Goal: Task Accomplishment & Management: Manage account settings

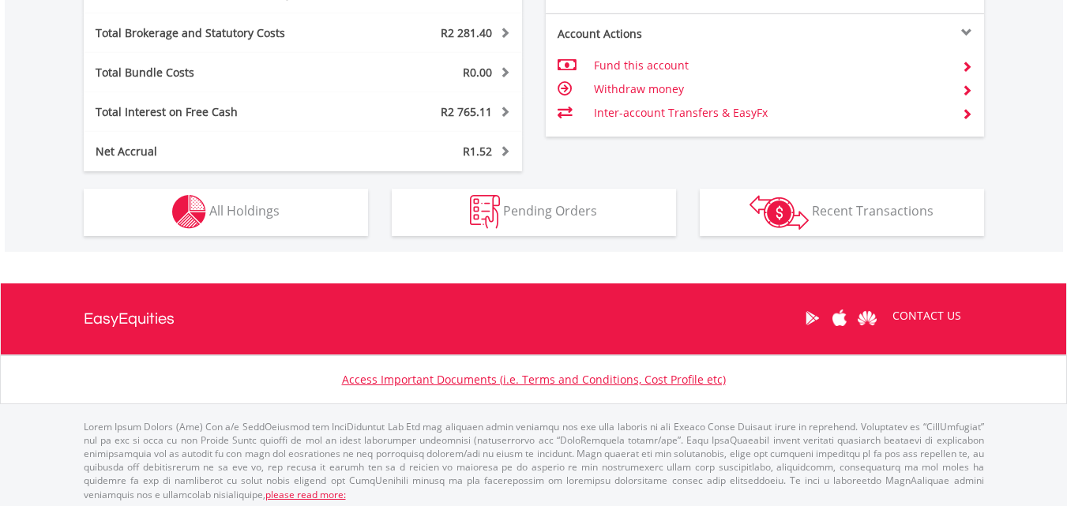
scroll to position [893, 0]
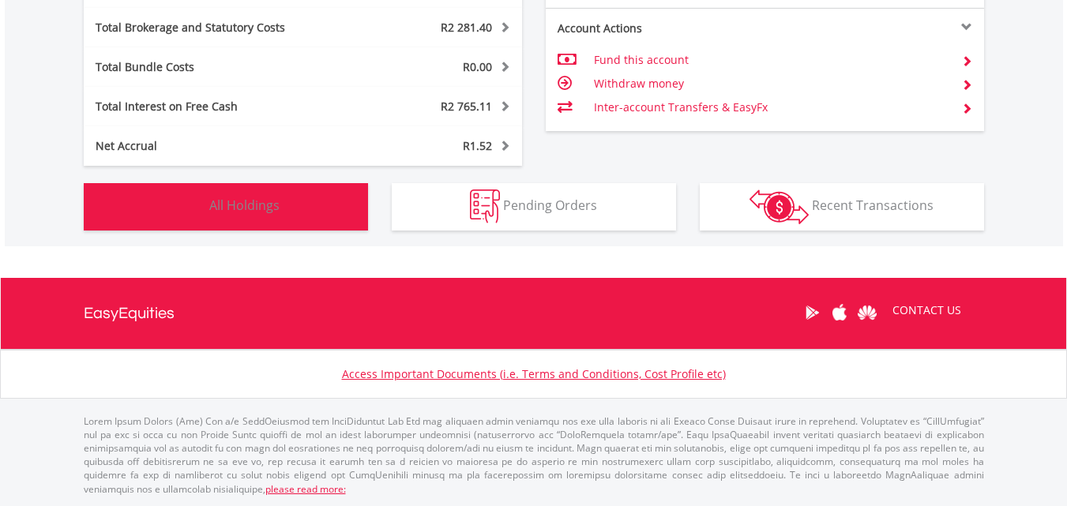
click at [251, 201] on span "All Holdings" at bounding box center [244, 205] width 70 height 17
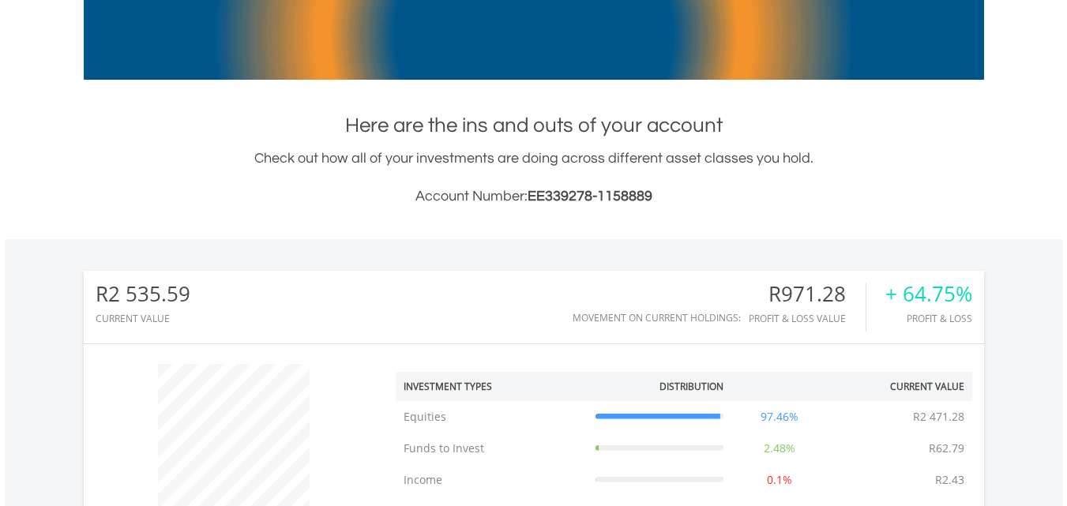
scroll to position [248, 0]
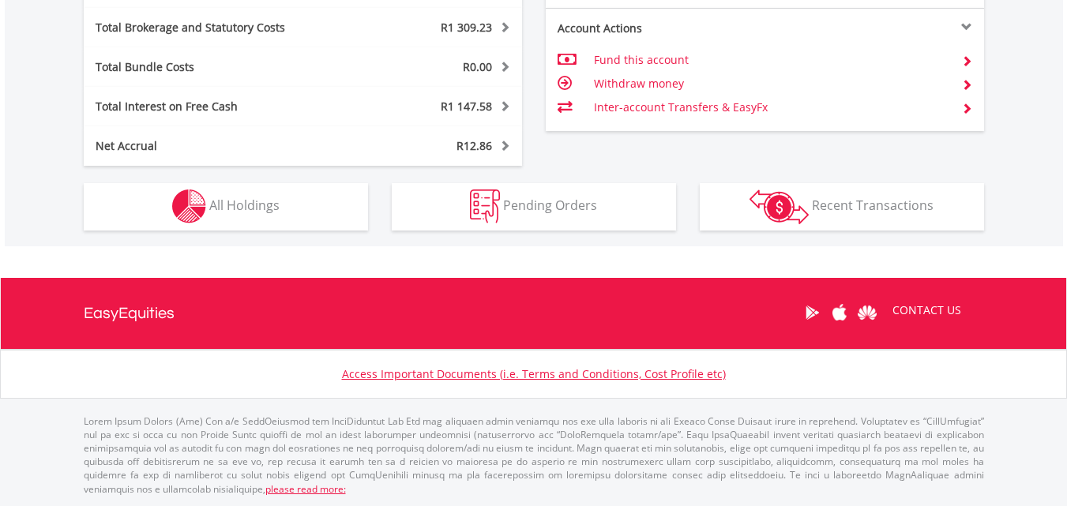
scroll to position [152, 300]
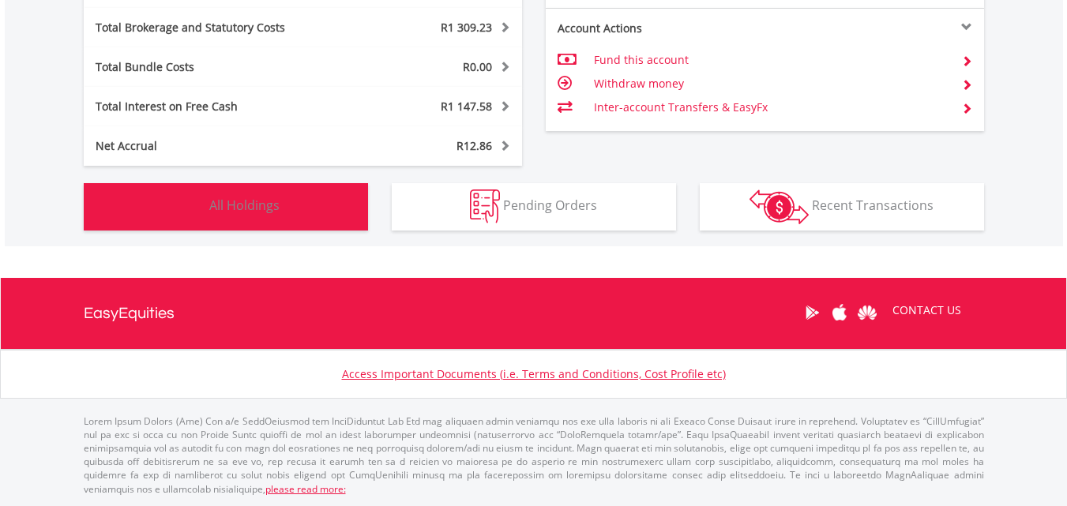
click at [270, 212] on span "All Holdings" at bounding box center [244, 205] width 70 height 17
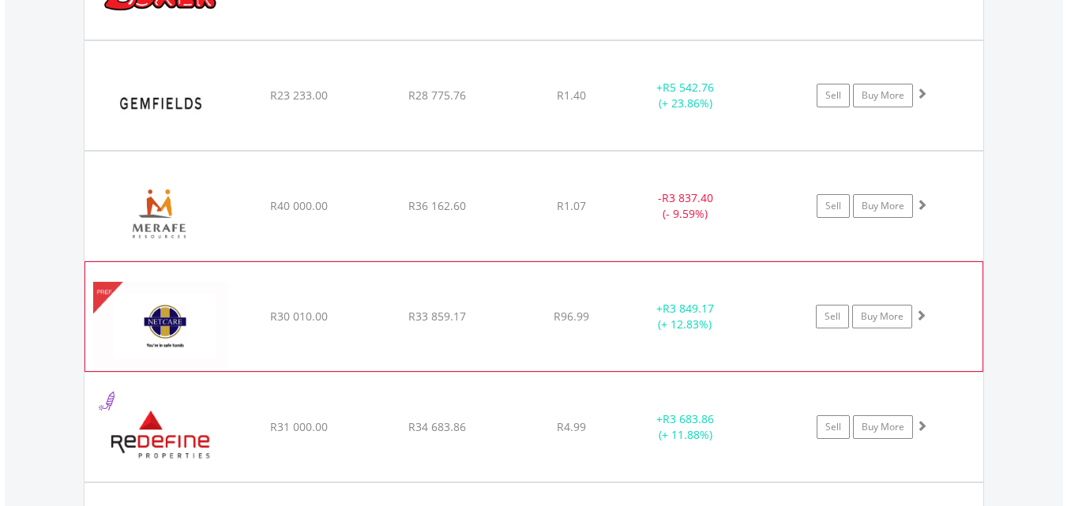
scroll to position [1361, 0]
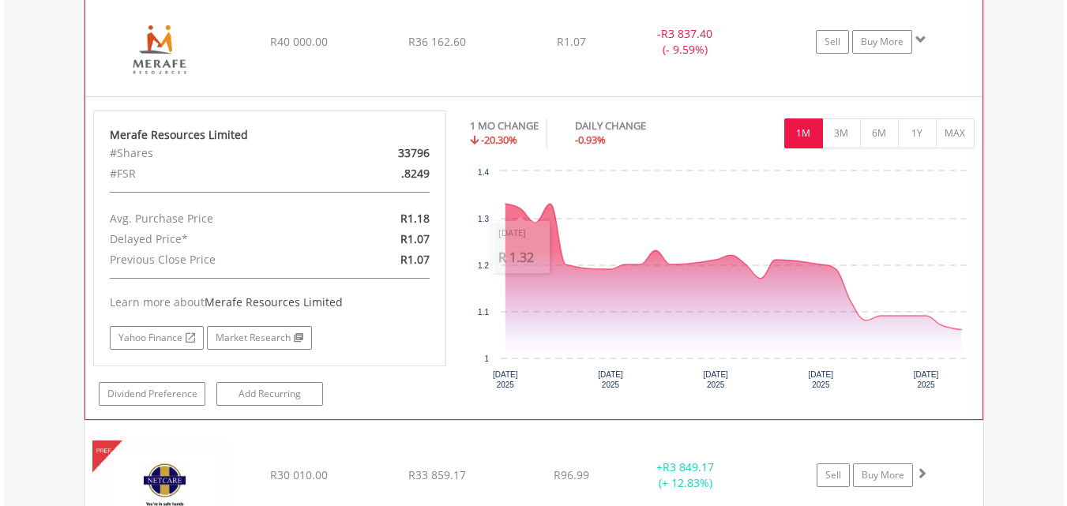
scroll to position [1440, 0]
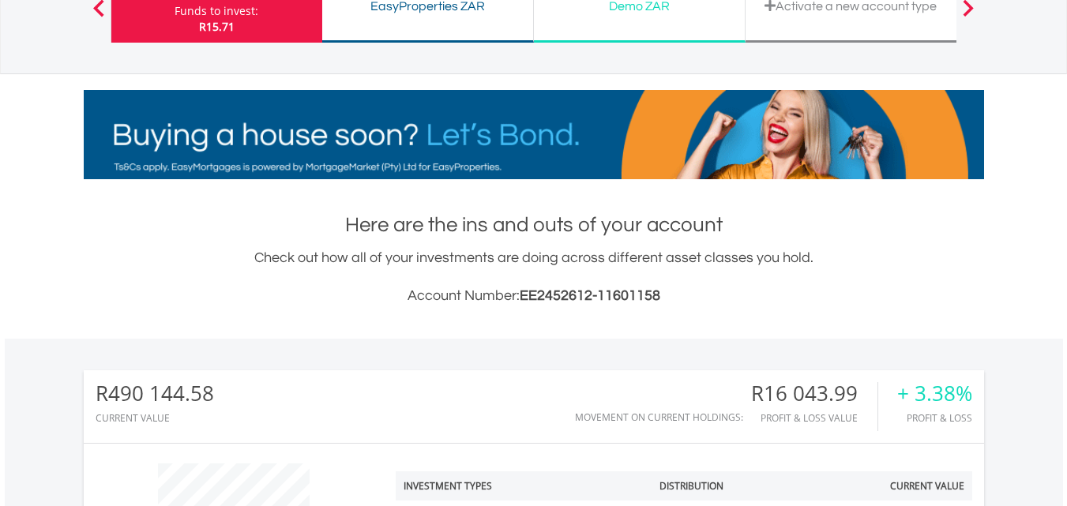
scroll to position [0, 0]
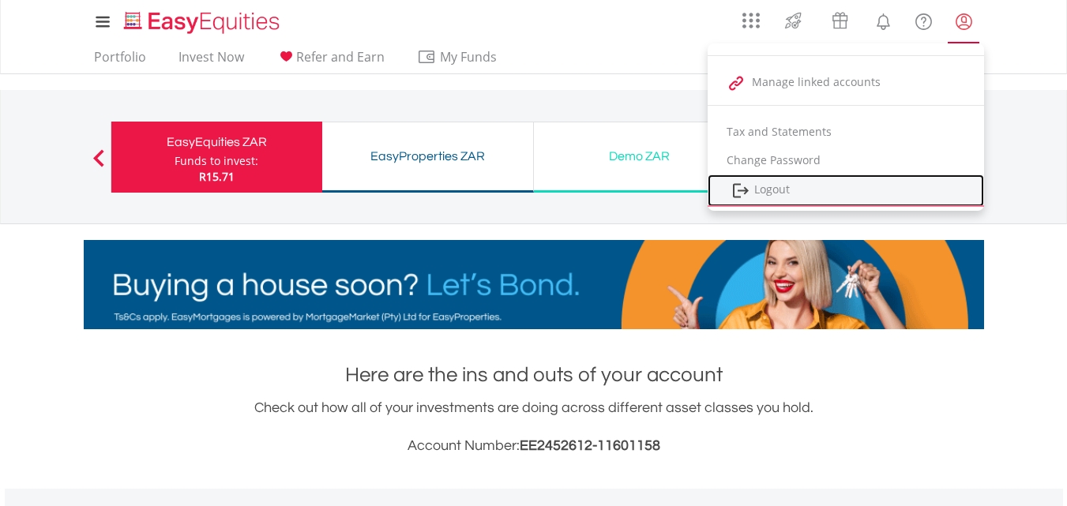
click at [792, 196] on link "Logout" at bounding box center [846, 191] width 276 height 32
